Goal: Navigation & Orientation: Go to known website

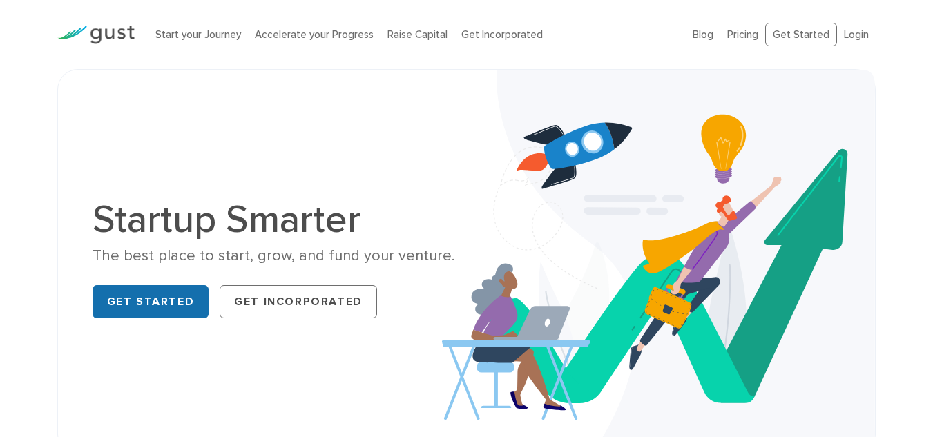
click at [147, 296] on link "Get Started" at bounding box center [151, 301] width 117 height 33
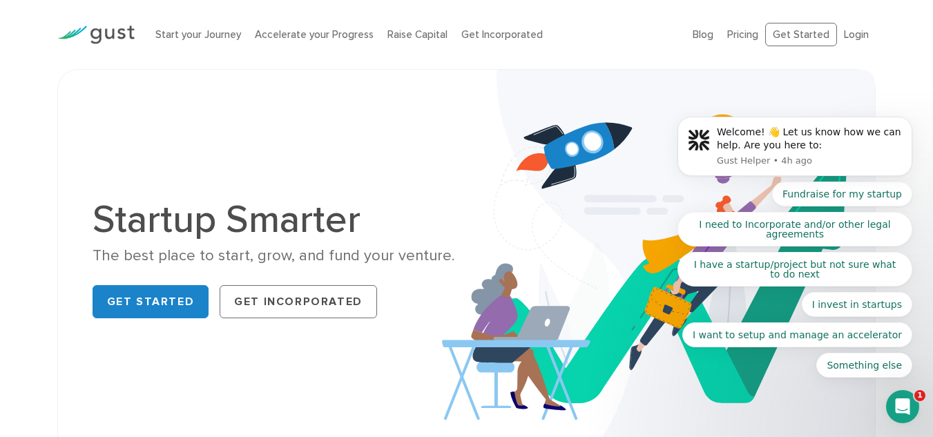
click at [815, 37] on body "Welcome! 👋 Let us know how we can help. Are you here to: Gust Helper • 4h ago F…" at bounding box center [794, 149] width 265 height 489
click at [911, 117] on icon "Dismiss notification" at bounding box center [909, 121] width 8 height 8
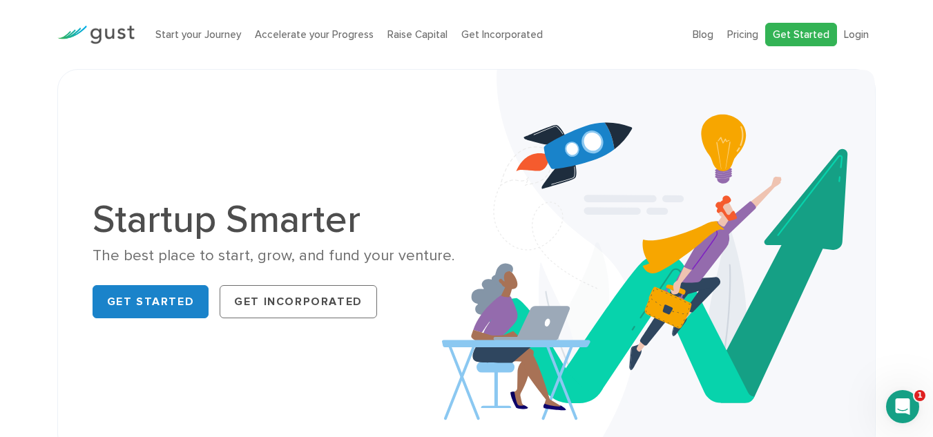
click at [800, 38] on link "Get Started" at bounding box center [801, 35] width 72 height 24
